Goal: Task Accomplishment & Management: Use online tool/utility

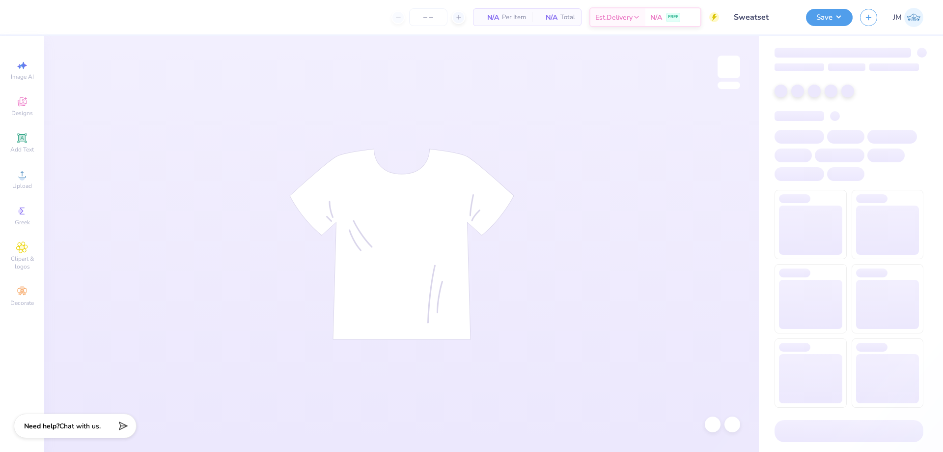
type input "24"
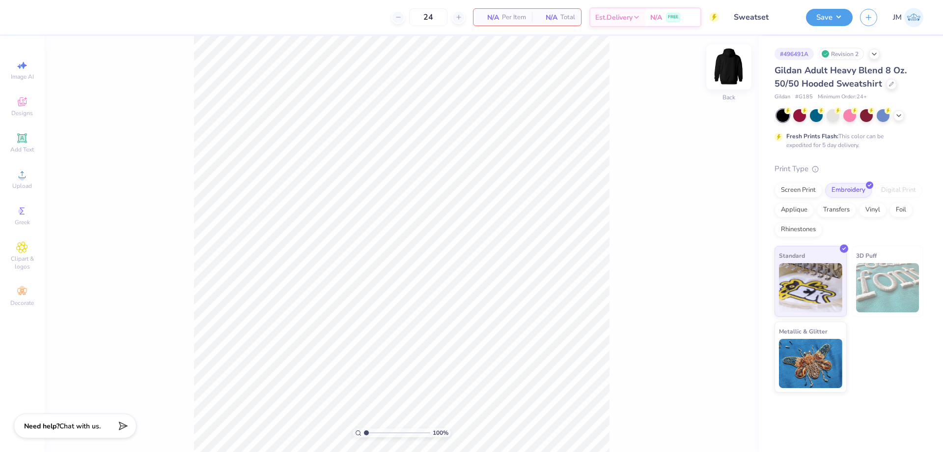
click at [734, 62] on img at bounding box center [729, 66] width 39 height 39
click at [24, 184] on span "Upload" at bounding box center [22, 186] width 20 height 8
click at [20, 183] on span "Upload" at bounding box center [22, 186] width 20 height 8
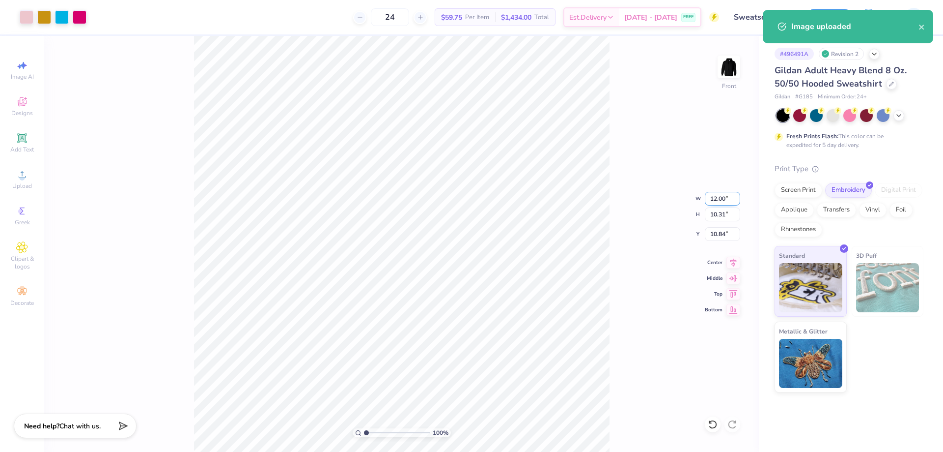
click at [724, 199] on input "12.00" at bounding box center [722, 199] width 35 height 14
type input "12.00"
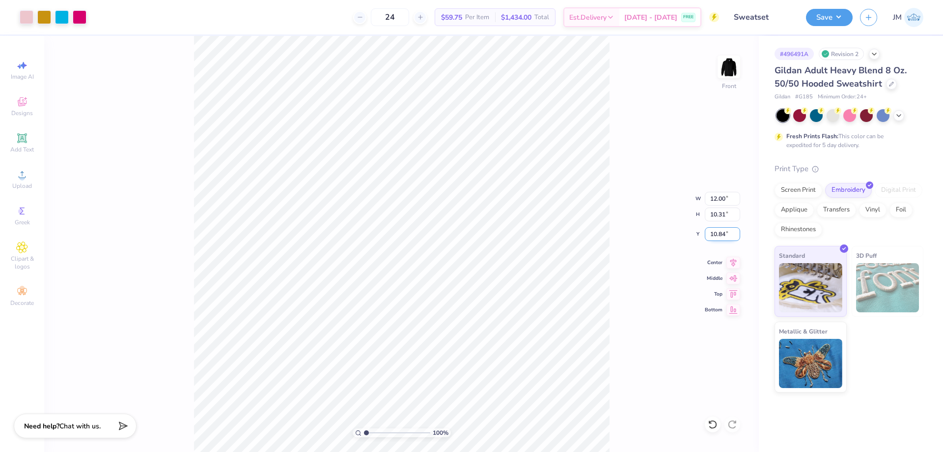
click at [724, 238] on input "10.84" at bounding box center [722, 234] width 35 height 14
type input "6.00"
click at [680, 222] on div "100 % Front W 12.00 12.00 " H 10.31 10.31 " Y 6.00 6.00 " Center Middle Top Bot…" at bounding box center [401, 244] width 715 height 416
click at [733, 59] on img at bounding box center [729, 66] width 39 height 39
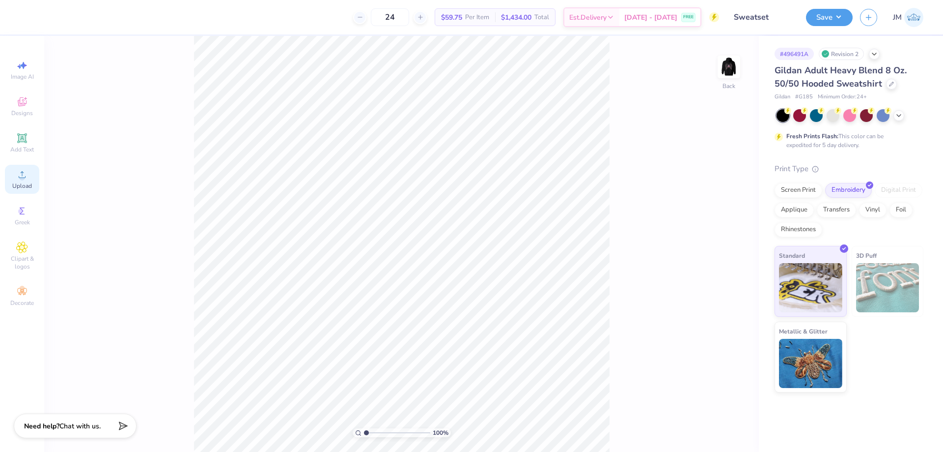
click at [30, 185] on span "Upload" at bounding box center [22, 186] width 20 height 8
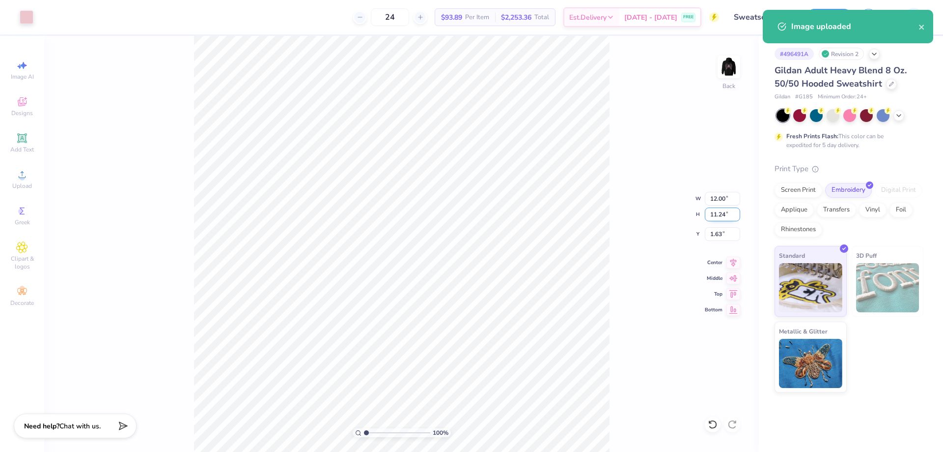
click at [717, 214] on input "11.24" at bounding box center [722, 214] width 35 height 14
type input "5"
type input "5.34"
type input "5.00"
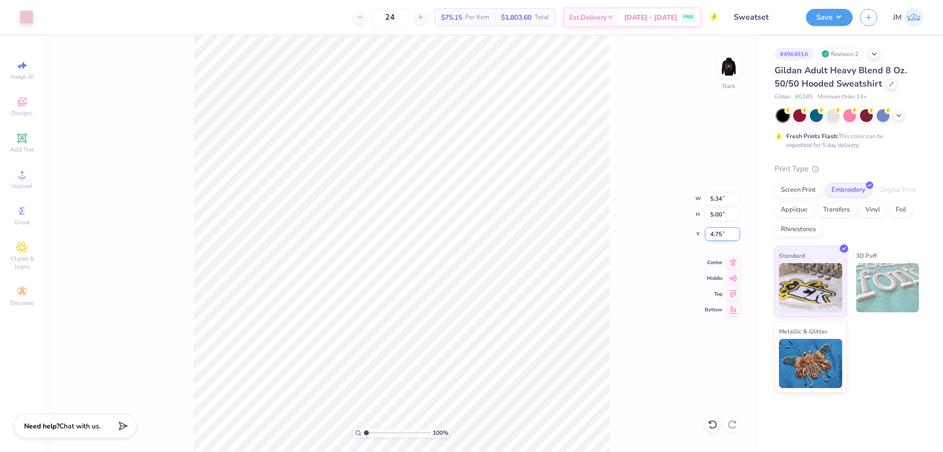
click at [718, 240] on input "4.75" at bounding box center [722, 234] width 35 height 14
type input "3.00"
click at [836, 14] on button "Save" at bounding box center [829, 15] width 47 height 17
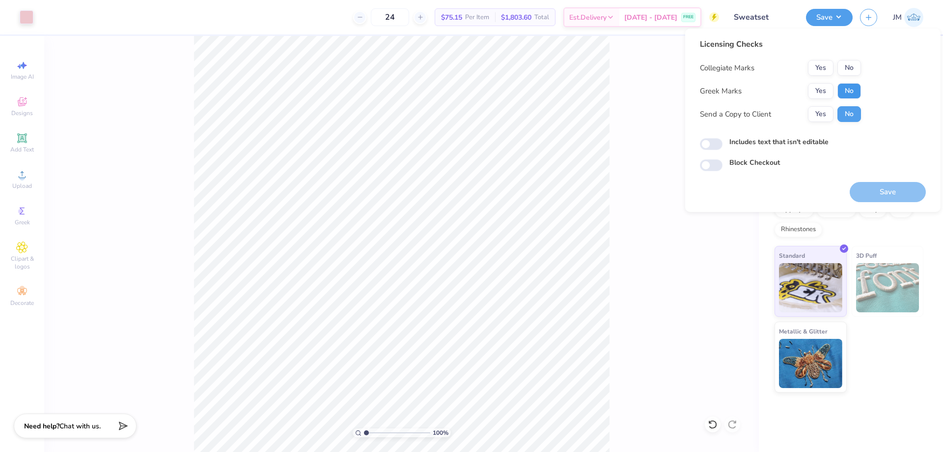
click at [848, 89] on button "No" at bounding box center [850, 91] width 24 height 16
click at [851, 73] on button "No" at bounding box center [850, 68] width 24 height 16
click at [674, 248] on div "100 % Back" at bounding box center [401, 244] width 715 height 416
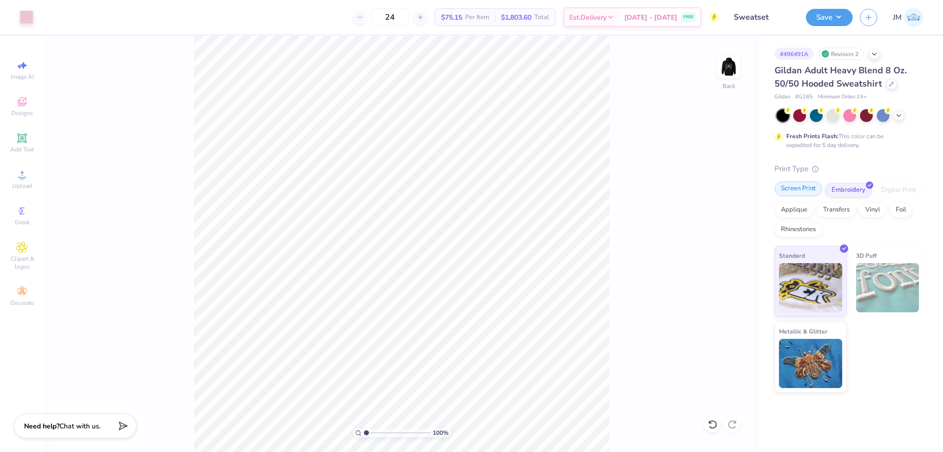
click at [798, 191] on div "Screen Print" at bounding box center [799, 188] width 48 height 15
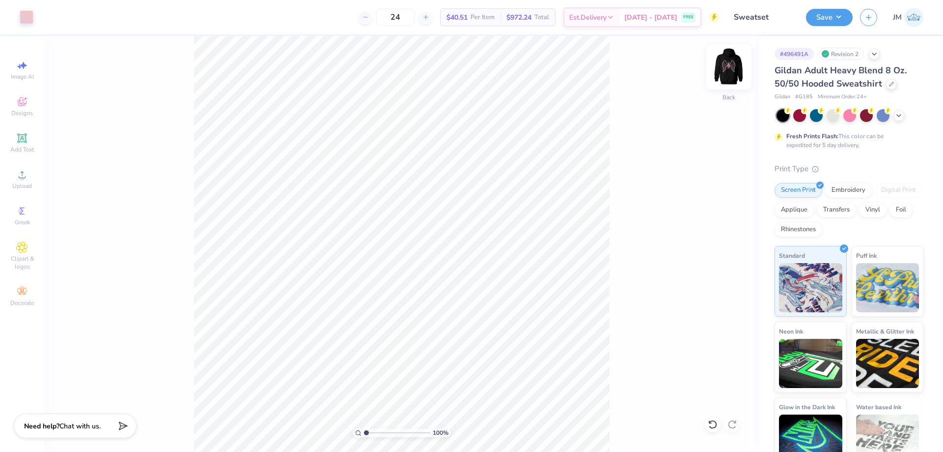
click at [729, 67] on img at bounding box center [729, 66] width 39 height 39
click at [723, 64] on img at bounding box center [729, 66] width 39 height 39
click at [840, 21] on button "Save" at bounding box center [829, 15] width 47 height 17
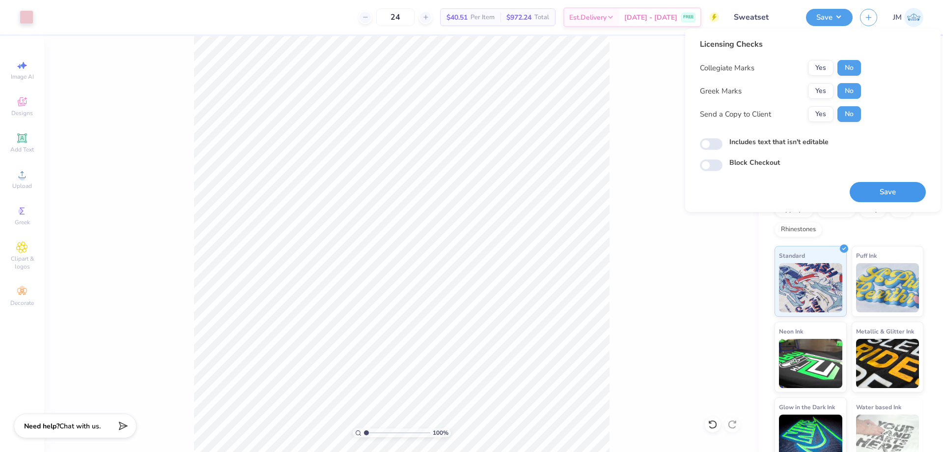
click at [869, 182] on button "Save" at bounding box center [888, 192] width 76 height 20
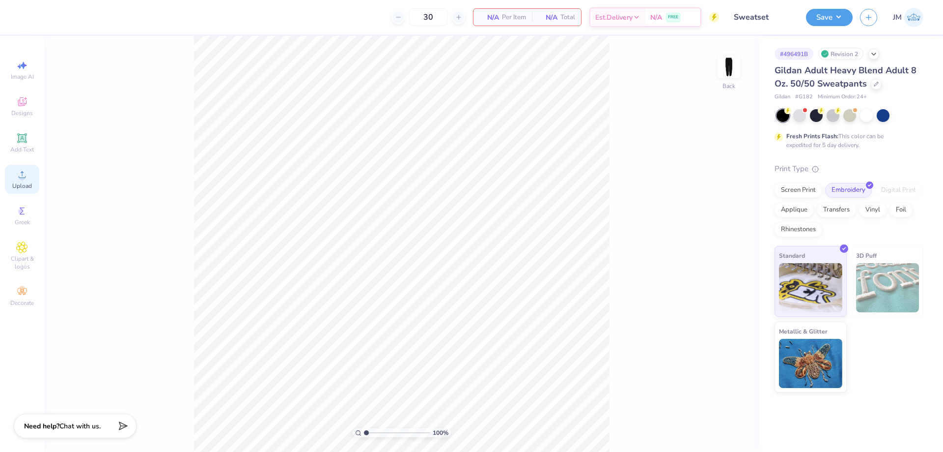
click at [27, 171] on icon at bounding box center [22, 175] width 12 height 12
click at [720, 222] on div "100 % Back W 7.63 7.63 " H 7.15 7.15 " Y 17.43 17.43 " Center [GEOGRAPHIC_DATA]" at bounding box center [401, 244] width 715 height 416
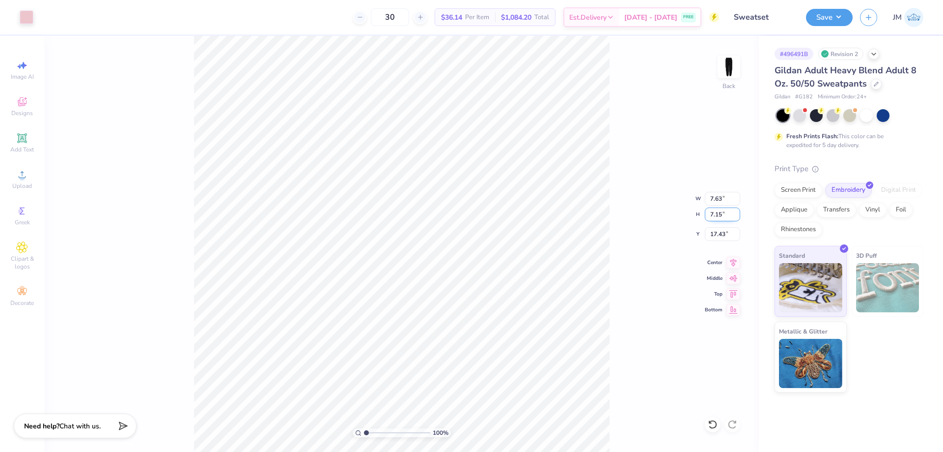
click at [716, 214] on input "7.15" at bounding box center [722, 214] width 35 height 14
type input "4"
type input "4.27"
type input "4.00"
click at [727, 240] on input "19.00" at bounding box center [722, 234] width 35 height 14
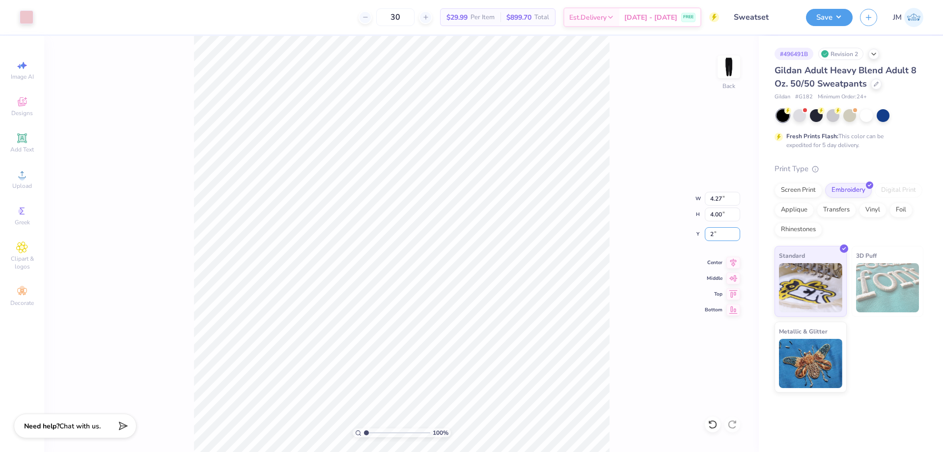
type input "2.00"
click at [736, 260] on icon at bounding box center [734, 261] width 14 height 12
click at [726, 209] on input "4.00" at bounding box center [722, 214] width 35 height 14
type input "5"
type input "5.34"
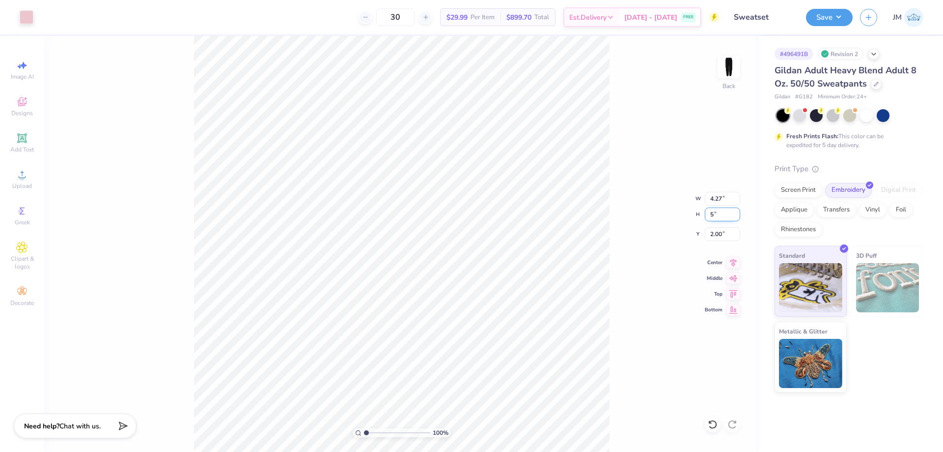
type input "5.00"
click at [726, 232] on input "1.50" at bounding box center [722, 234] width 35 height 14
type input "2.00"
click at [635, 223] on div "100 % Back W 5.34 5.34 " H 5.00 5.00 " Y 2.00 2.00 " Center Middle Top Bottom" at bounding box center [401, 244] width 715 height 416
click at [726, 57] on img at bounding box center [729, 67] width 20 height 20
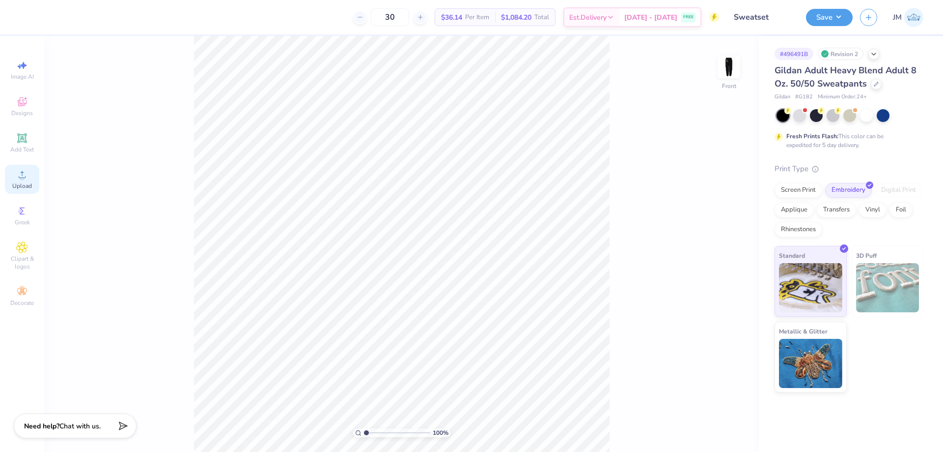
click at [19, 176] on icon at bounding box center [22, 175] width 12 height 12
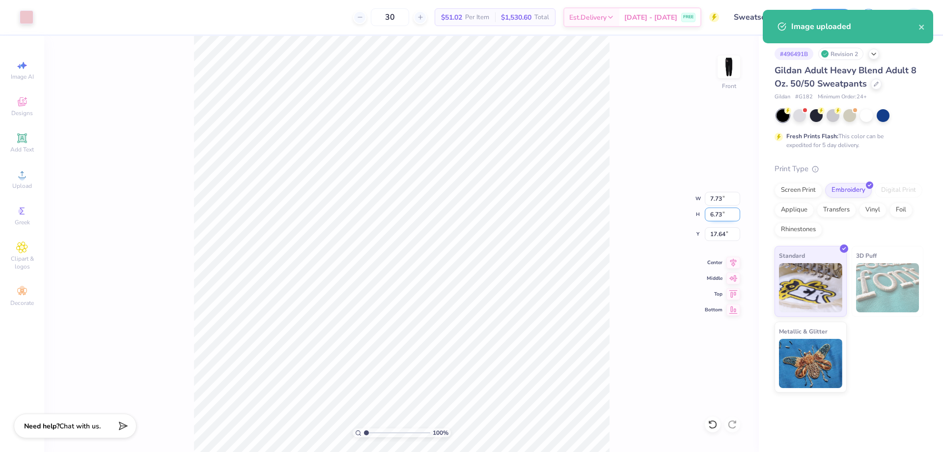
click at [731, 216] on input "6.73" at bounding box center [722, 214] width 35 height 14
type input "4"
type input "4.60"
type input "4.00"
click at [726, 231] on input "19.00" at bounding box center [722, 234] width 35 height 14
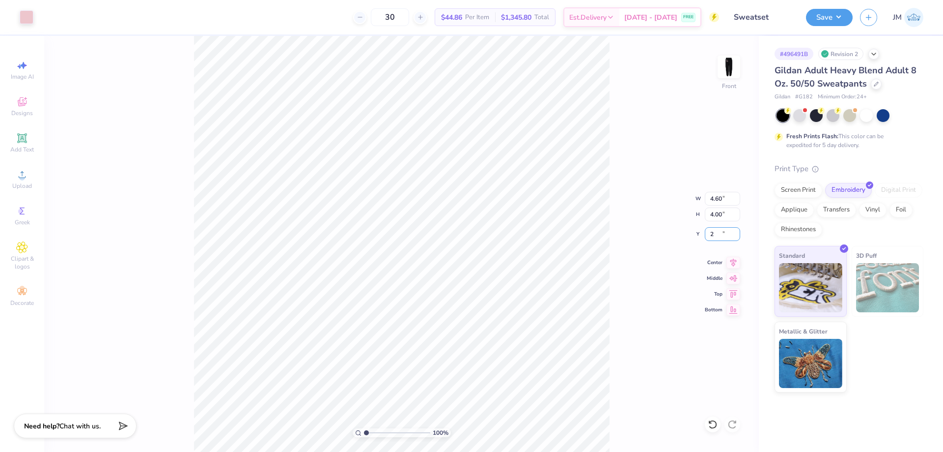
type input "2.00"
click at [732, 259] on icon at bounding box center [734, 261] width 14 height 12
click at [789, 193] on div "Screen Print" at bounding box center [799, 188] width 48 height 15
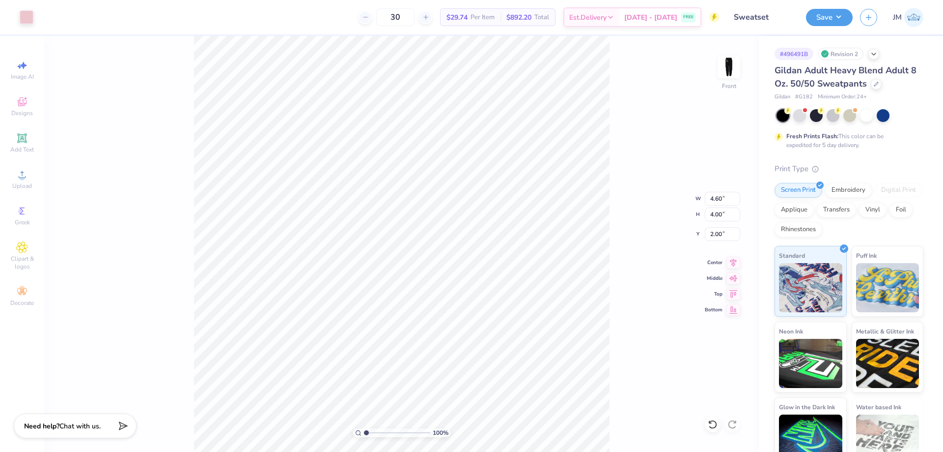
click at [679, 152] on div "100 % Front W 4.60 4.60 " H 4.00 4.00 " Y 2.00 2.00 " Center Middle Top Bottom" at bounding box center [401, 244] width 715 height 416
click at [726, 65] on img at bounding box center [729, 66] width 39 height 39
click at [839, 18] on button "Save" at bounding box center [829, 15] width 47 height 17
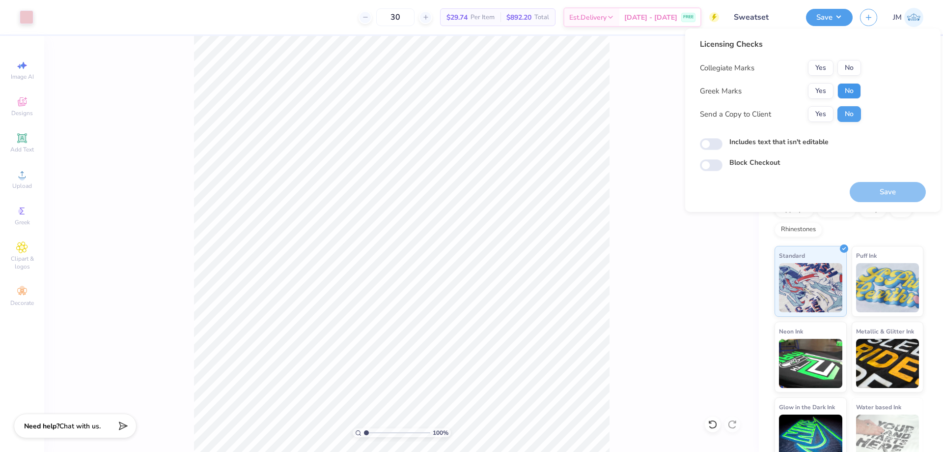
click at [845, 88] on button "No" at bounding box center [850, 91] width 24 height 16
click at [851, 72] on button "No" at bounding box center [850, 68] width 24 height 16
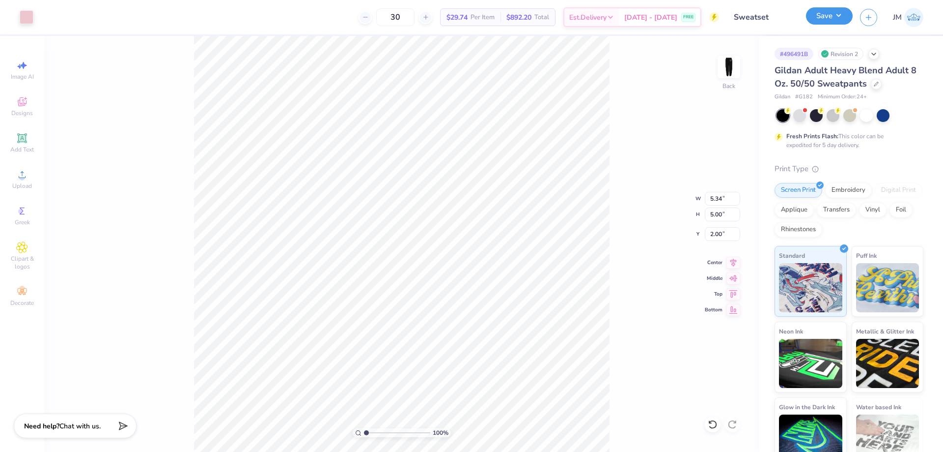
click at [841, 16] on button "Save" at bounding box center [829, 15] width 47 height 17
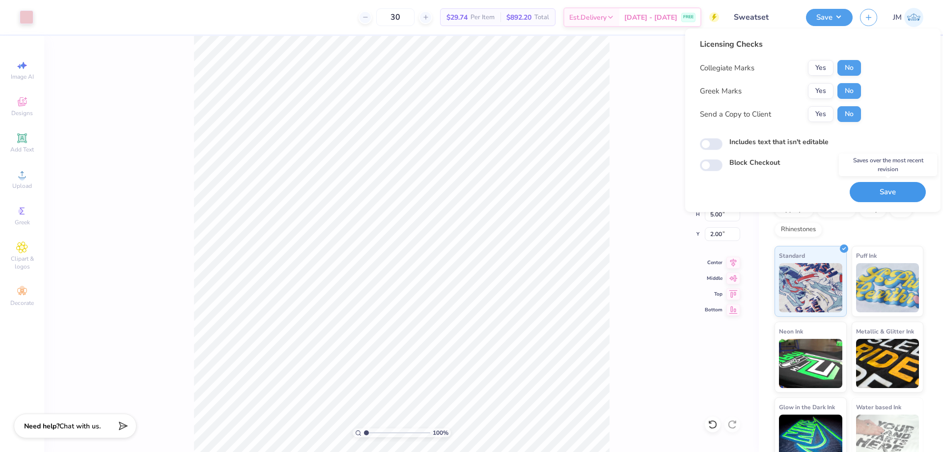
click at [869, 197] on button "Save" at bounding box center [888, 192] width 76 height 20
